Goal: Transaction & Acquisition: Book appointment/travel/reservation

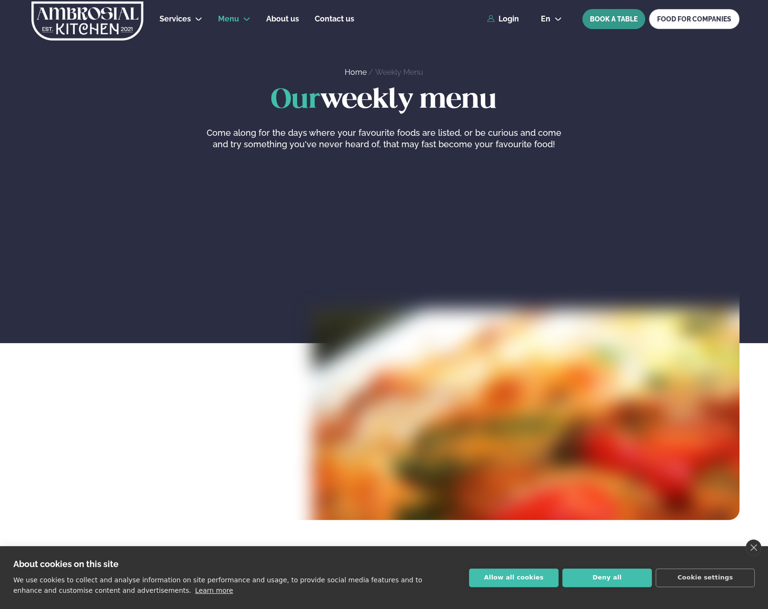
click at [620, 22] on button "BOOK A TABLE" at bounding box center [613, 19] width 63 height 20
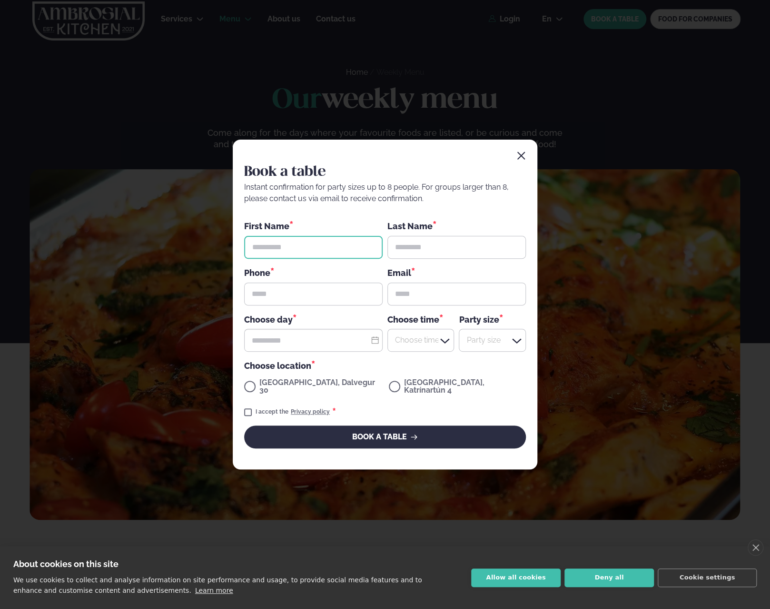
click at [277, 251] on input "text" at bounding box center [313, 247] width 139 height 23
type input "******"
click at [416, 246] on input "text" at bounding box center [457, 247] width 139 height 23
type input "********"
click at [280, 298] on input "text" at bounding box center [313, 293] width 139 height 23
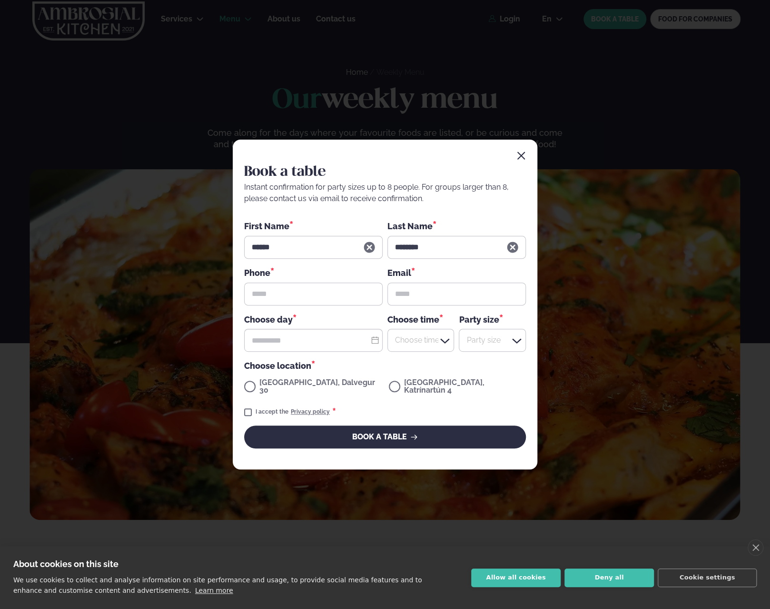
click at [389, 385] on div "[GEOGRAPHIC_DATA], Katrínartún 4" at bounding box center [457, 388] width 137 height 18
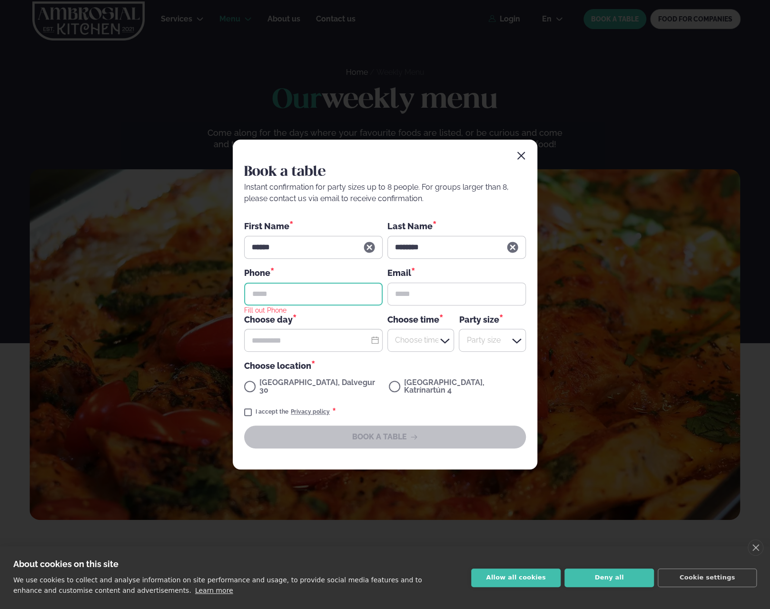
click at [300, 300] on input "text" at bounding box center [313, 293] width 139 height 23
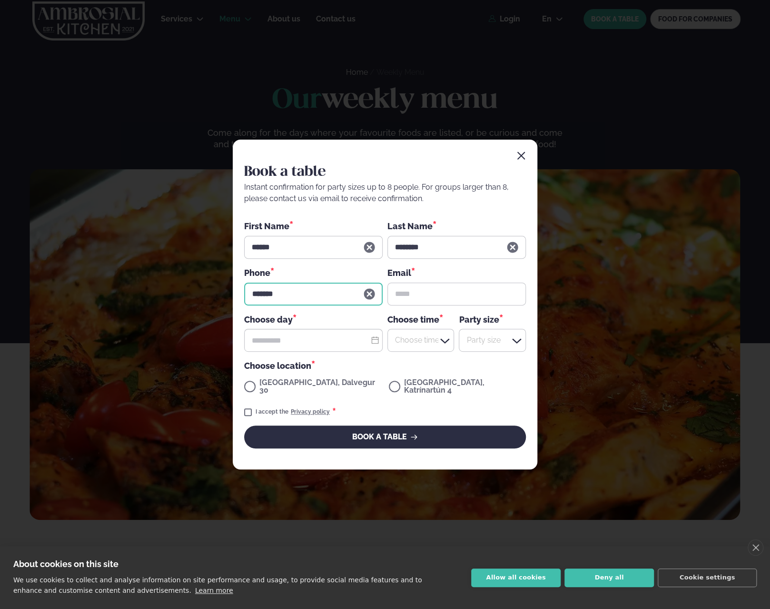
type input "*******"
click at [419, 303] on input "text" at bounding box center [457, 293] width 139 height 23
type input "**********"
click at [371, 347] on div at bounding box center [313, 340] width 139 height 23
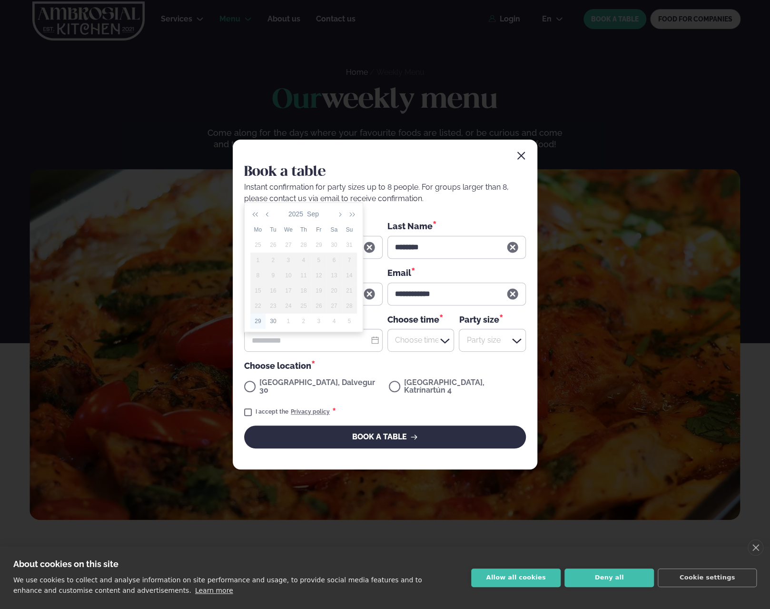
click at [259, 320] on div "29" at bounding box center [257, 321] width 15 height 9
type input "**********"
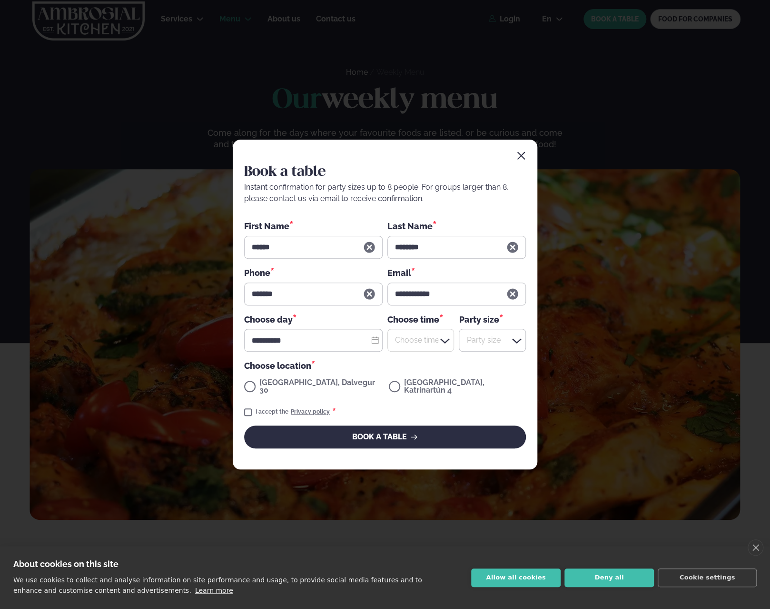
click at [440, 344] on icon at bounding box center [444, 340] width 11 height 11
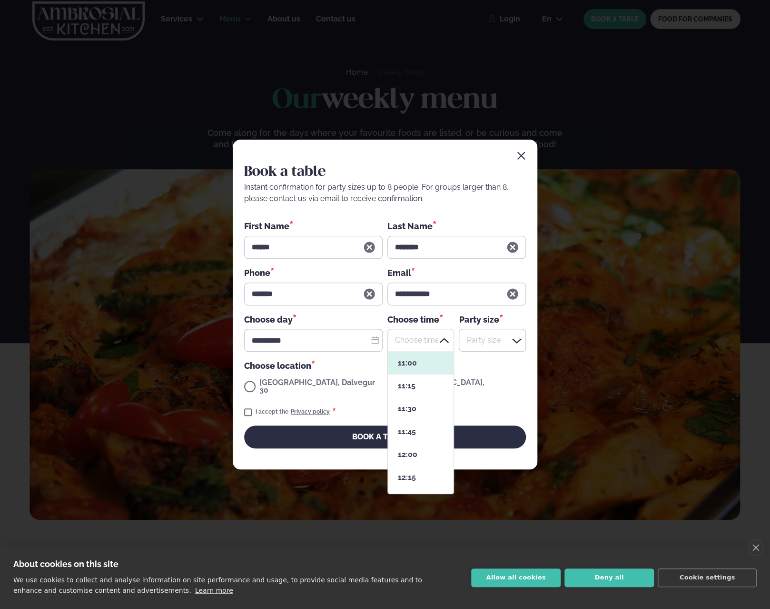
scroll to position [142, 63]
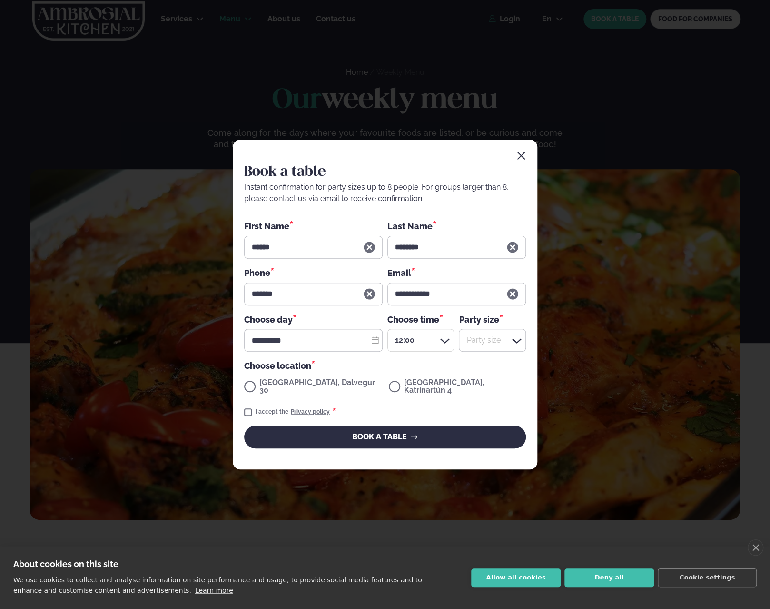
click at [448, 344] on icon at bounding box center [444, 340] width 11 height 11
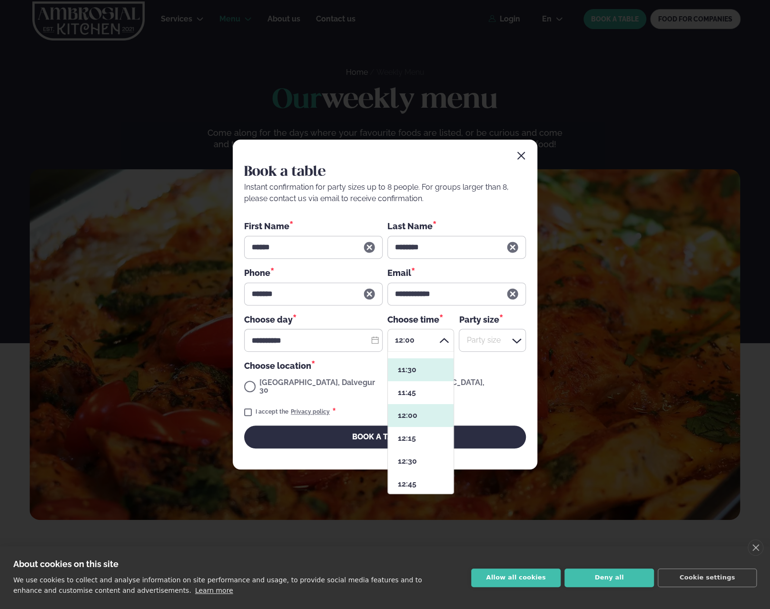
scroll to position [95, 0]
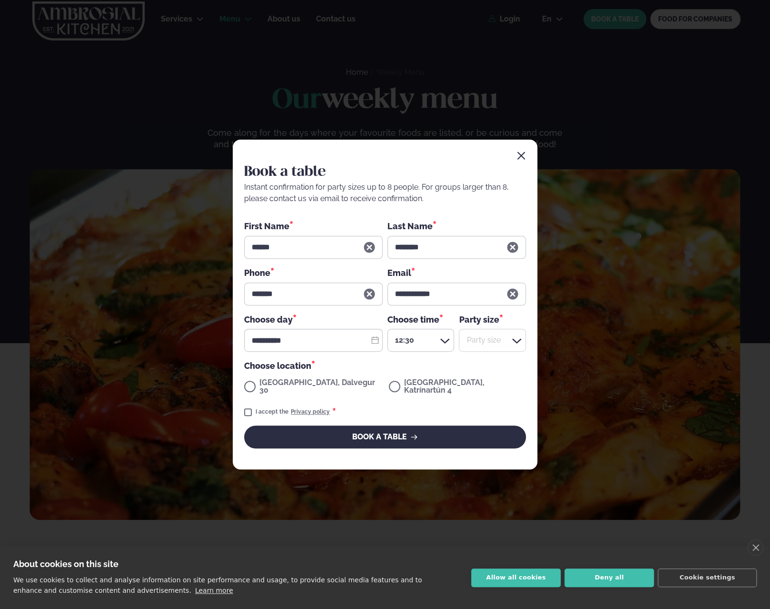
click at [520, 345] on icon at bounding box center [516, 340] width 11 height 11
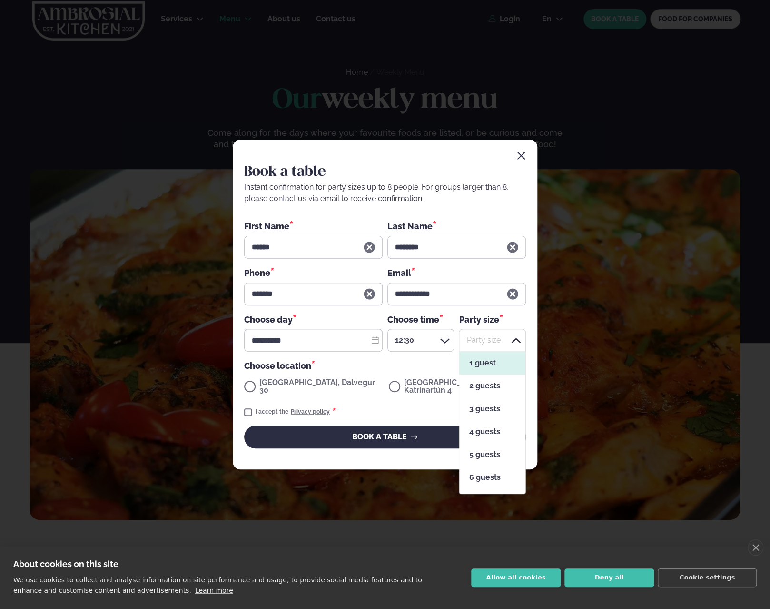
scroll to position [142, 63]
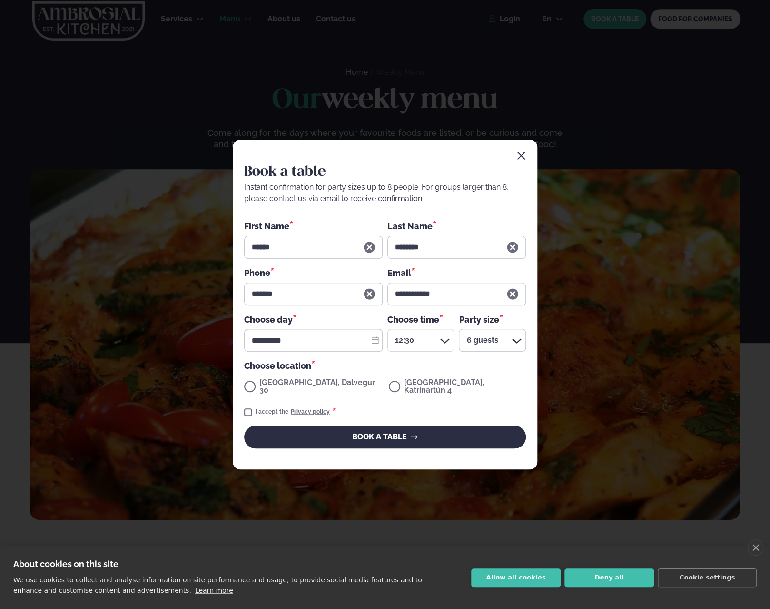
click at [450, 341] on icon at bounding box center [444, 340] width 11 height 11
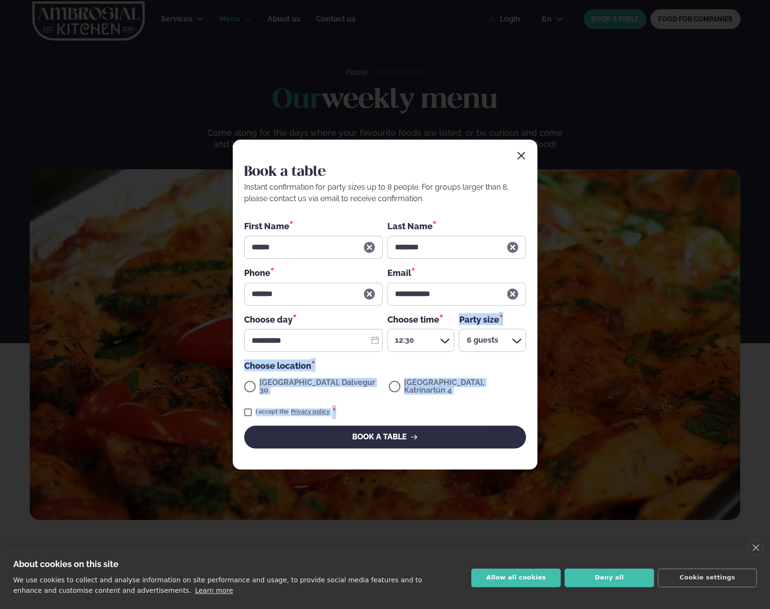
copy div "Party size * 6 guests Party size Choose location * [STREET_ADDRESS] I accept th…"
click at [470, 406] on div "I accept the Privacy policy *" at bounding box center [385, 411] width 282 height 11
click at [299, 368] on div "Choose location *" at bounding box center [385, 365] width 282 height 12
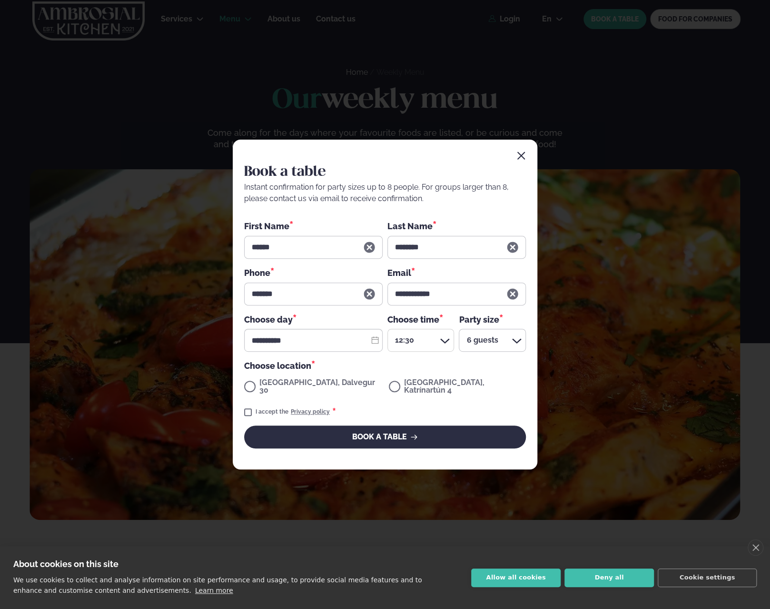
click at [446, 345] on icon at bounding box center [444, 340] width 11 height 11
click at [405, 430] on button "BOOK A TABLE" at bounding box center [385, 436] width 282 height 23
click at [700, 578] on button "Cookie settings" at bounding box center [707, 577] width 99 height 19
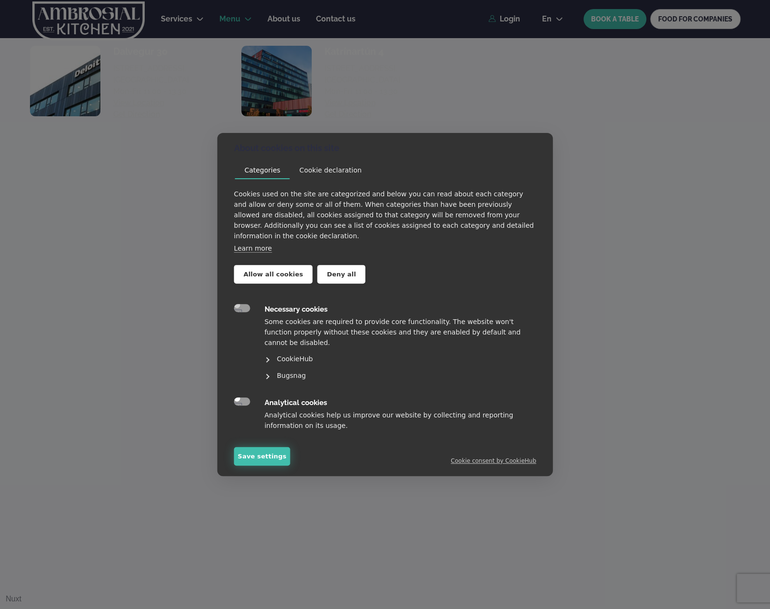
click at [258, 458] on button "Save settings" at bounding box center [262, 456] width 56 height 19
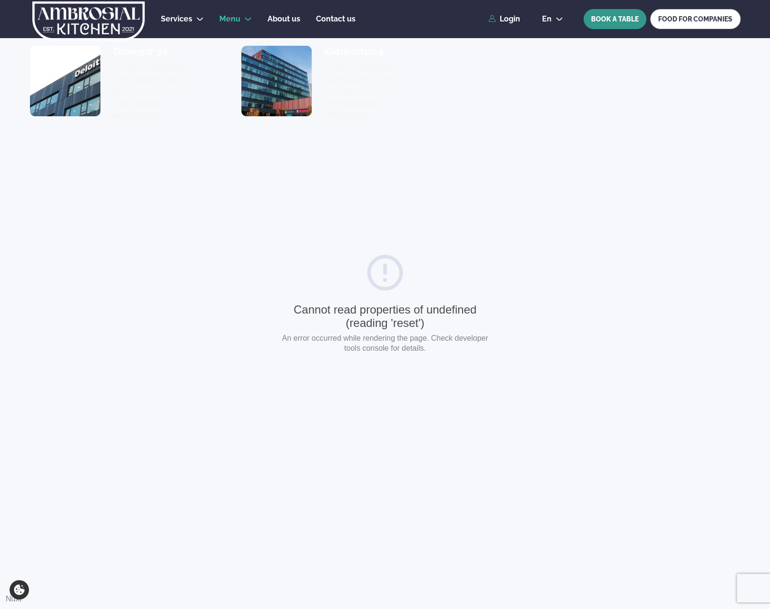
click at [617, 19] on button "BOOK A TABLE" at bounding box center [615, 19] width 63 height 20
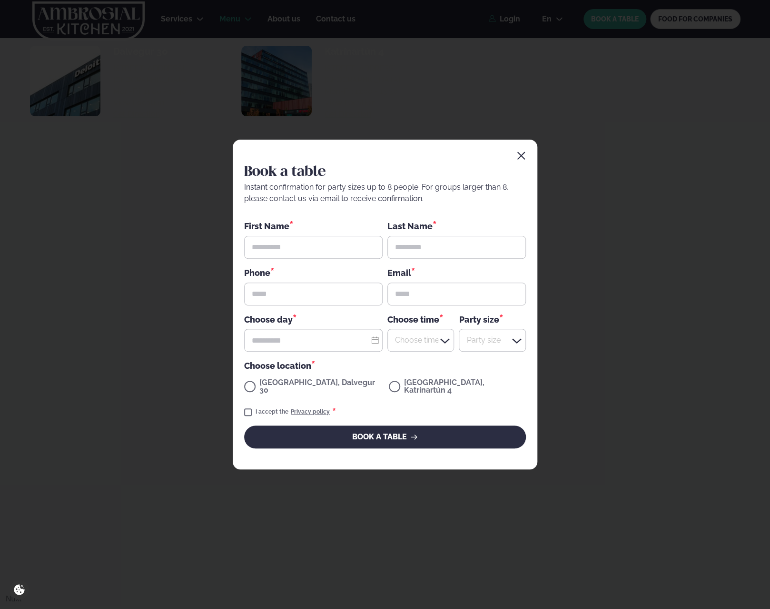
click at [520, 157] on icon "button" at bounding box center [522, 156] width 10 height 10
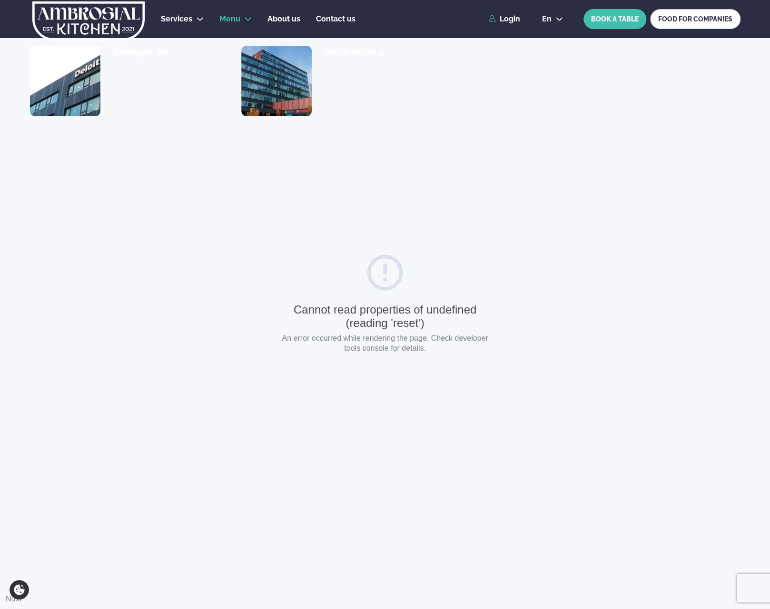
click at [431, 251] on div "Cannot read properties of undefined (reading 'reset') An error occurred while r…" at bounding box center [385, 304] width 214 height 107
click at [402, 316] on div "Cannot read properties of undefined (reading 'reset')" at bounding box center [385, 316] width 214 height 26
